Goal: Check status: Check status

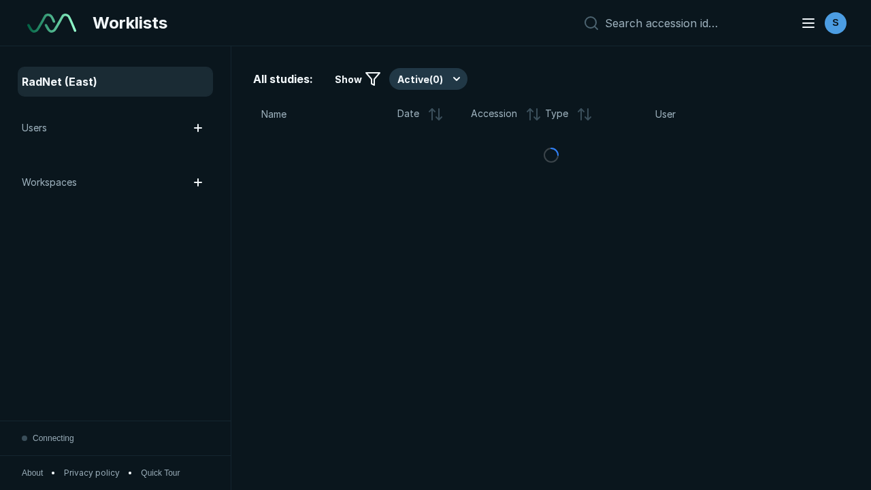
scroll to position [3716, 5669]
